Goal: Find specific page/section: Find specific page/section

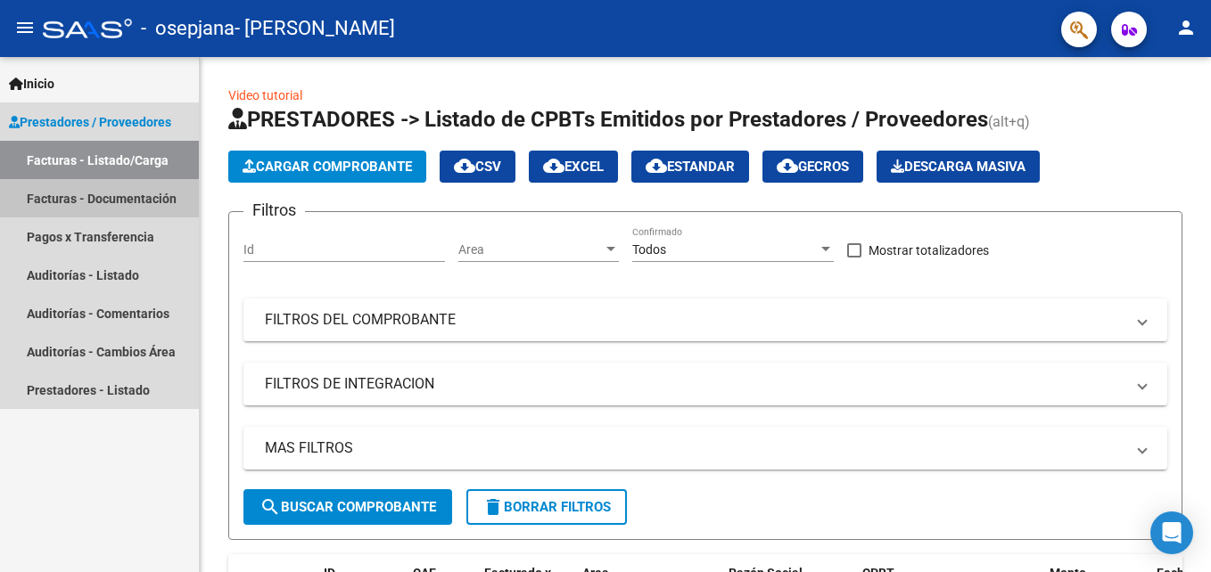
click at [149, 189] on link "Facturas - Documentación" at bounding box center [99, 198] width 199 height 38
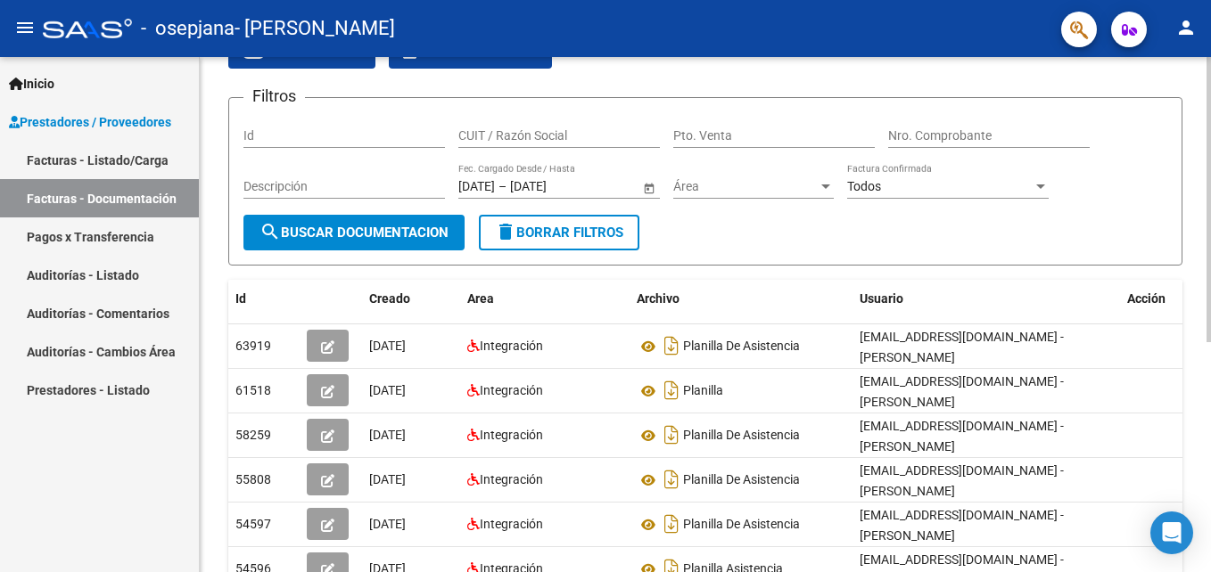
scroll to position [8, 0]
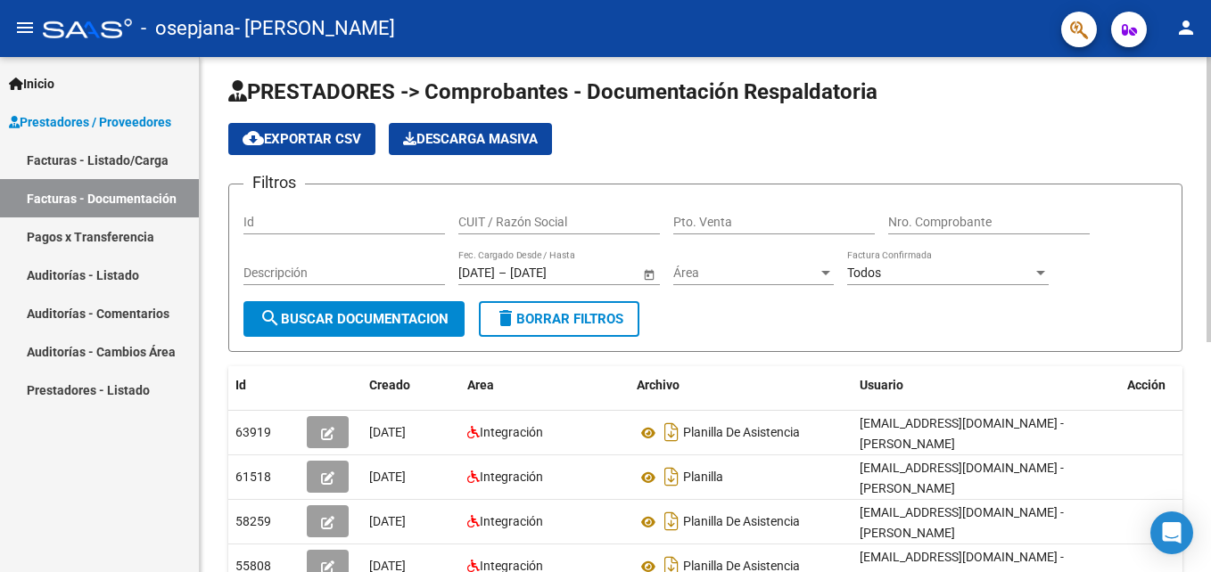
click at [1210, 135] on html "menu - osepjana - [PERSON_NAME] person Inicio Instructivos Contacto OS Prestado…" at bounding box center [605, 286] width 1211 height 572
click at [34, 31] on mat-icon "menu" at bounding box center [24, 27] width 21 height 21
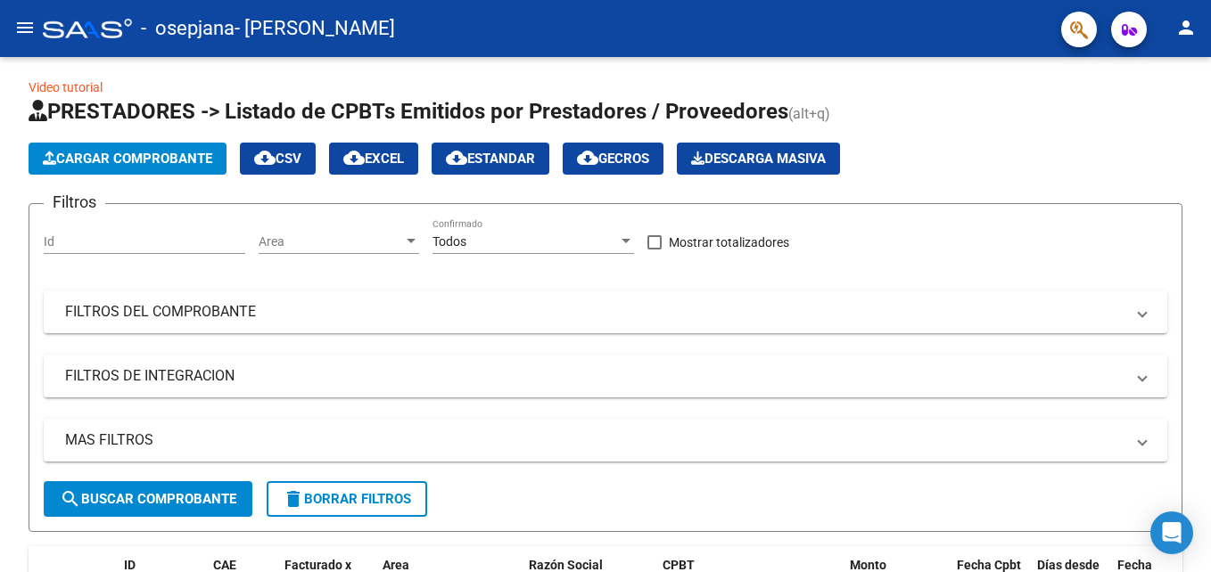
click at [92, 33] on div at bounding box center [87, 29] width 89 height 20
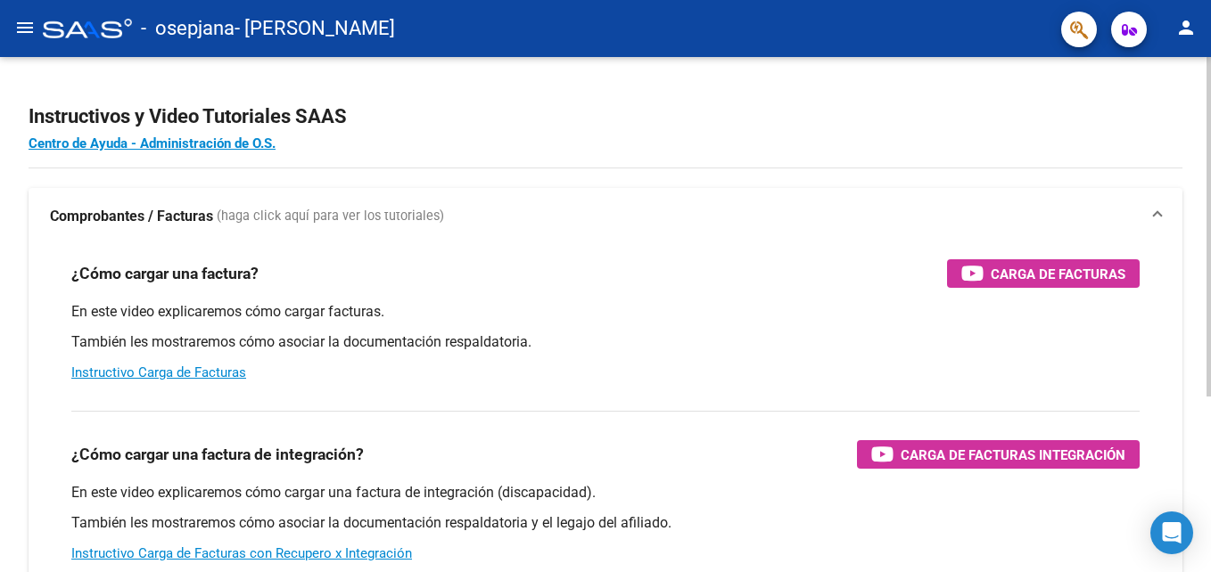
click at [1181, 0] on html "menu - osepjana - [PERSON_NAME] person Inicio Instructivos Contacto OS Prestado…" at bounding box center [605, 286] width 1211 height 572
click at [40, 24] on button "menu" at bounding box center [25, 29] width 36 height 36
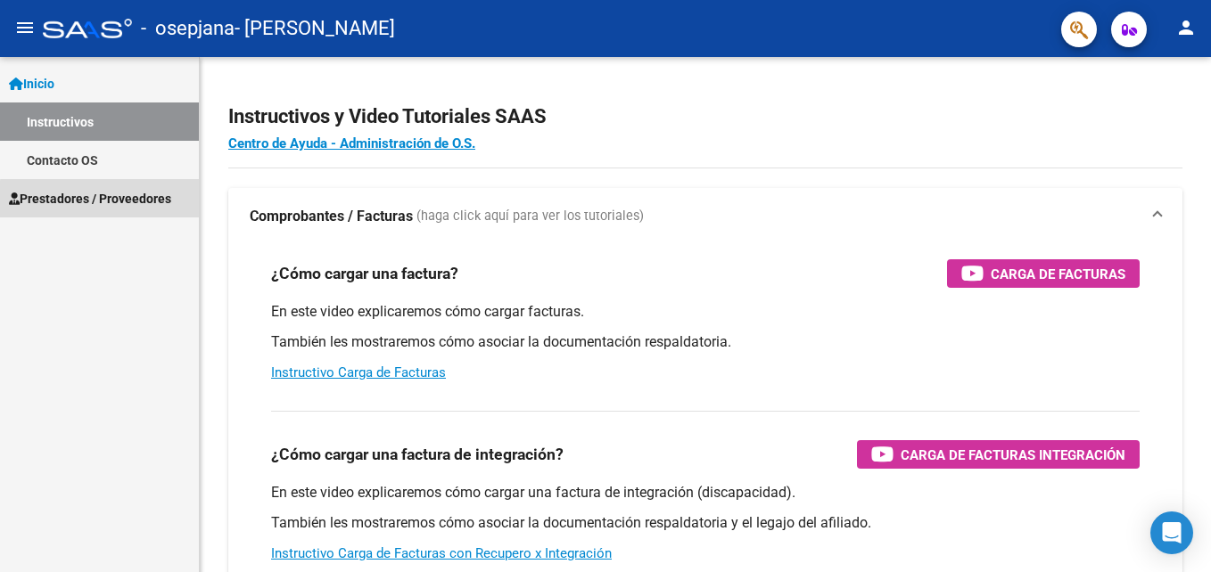
click at [154, 203] on span "Prestadores / Proveedores" at bounding box center [90, 199] width 162 height 20
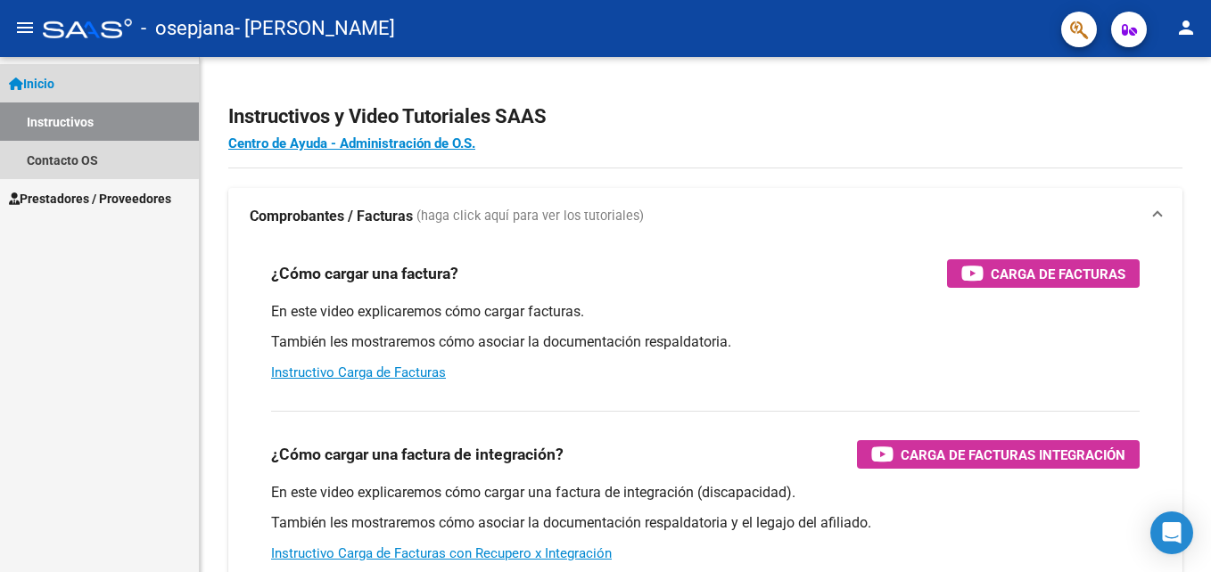
click at [54, 84] on span "Inicio" at bounding box center [31, 84] width 45 height 20
